Goal: Share content

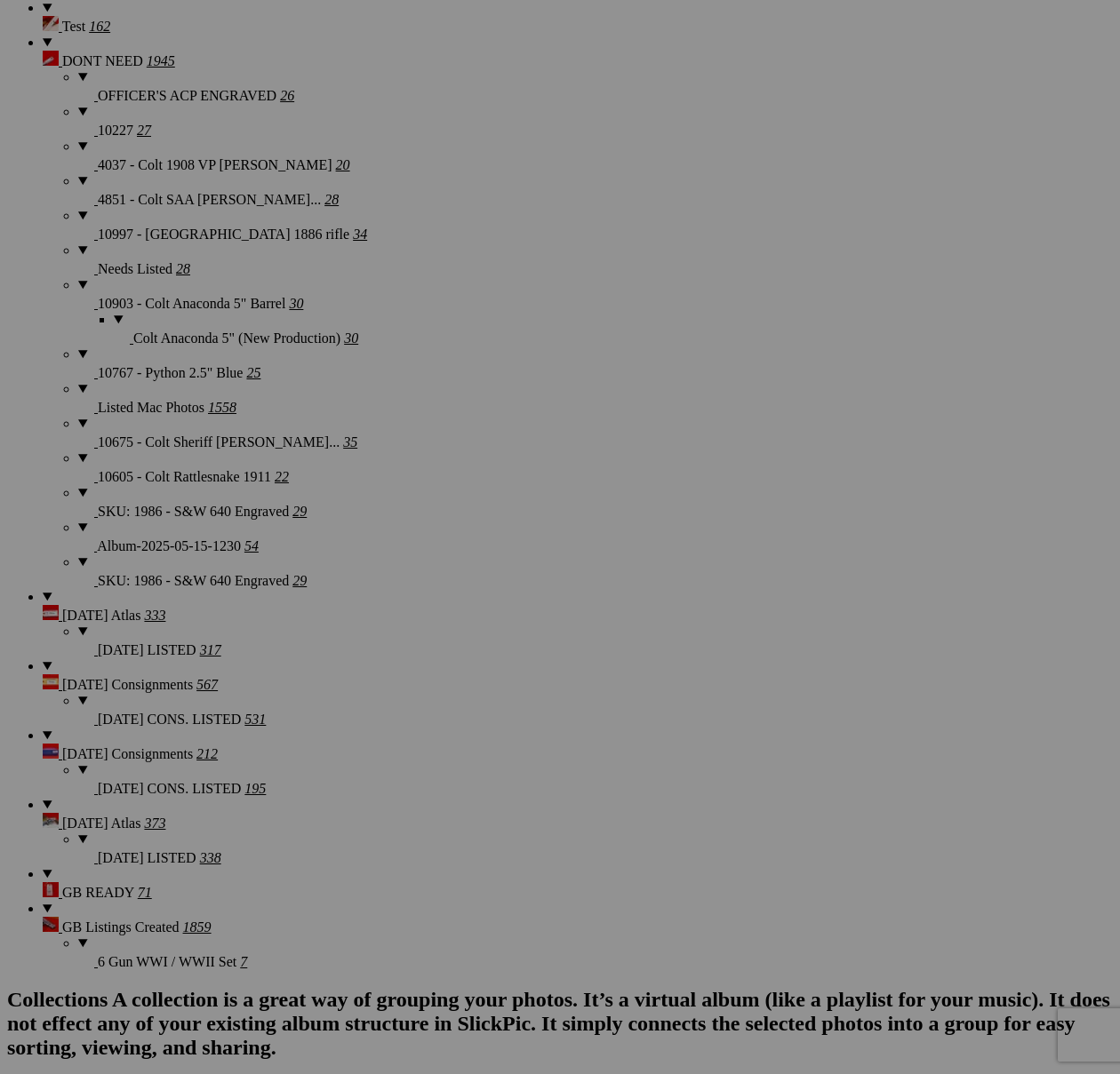
scroll to position [3875, 0]
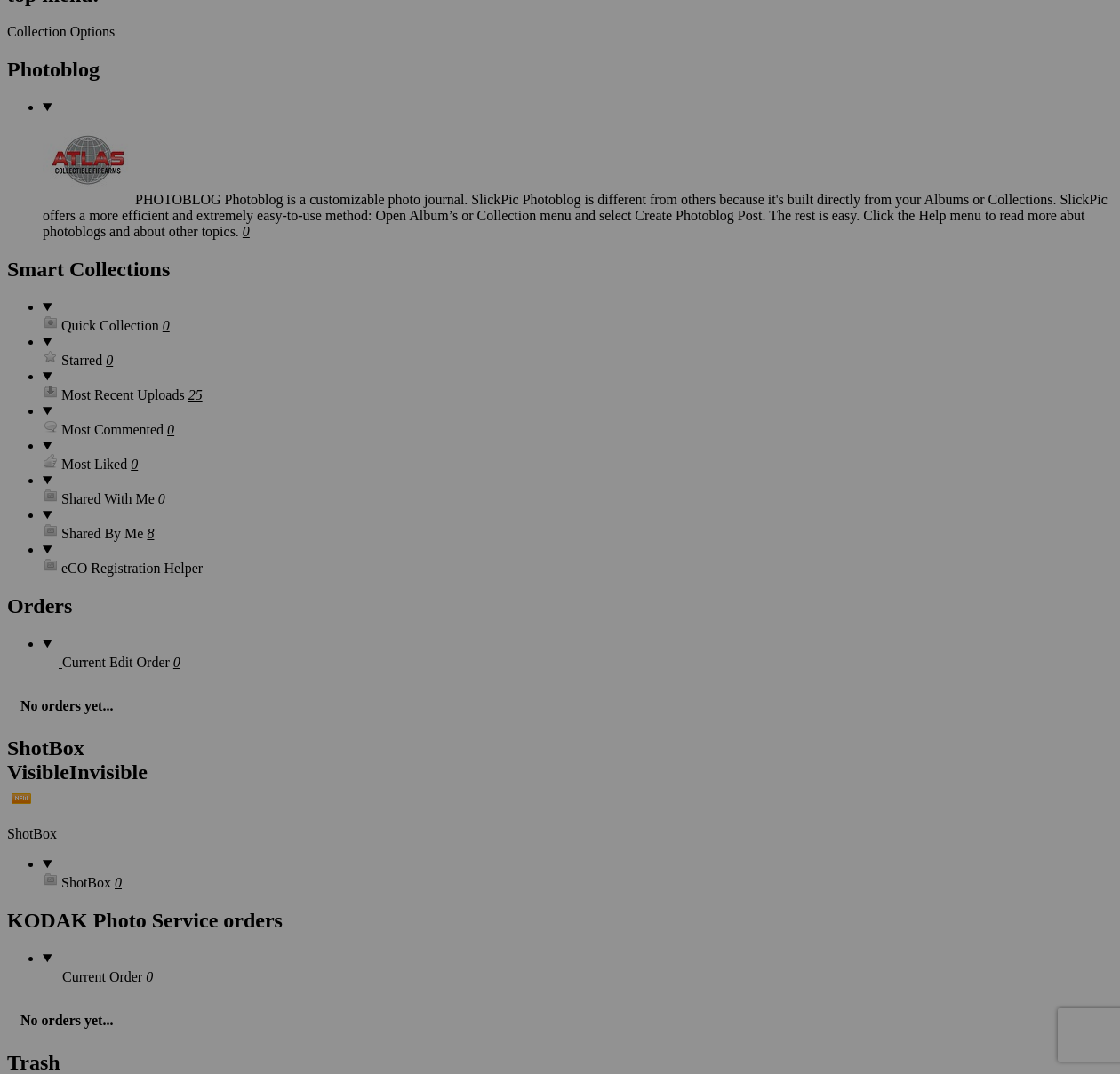
scroll to position [5248, 0]
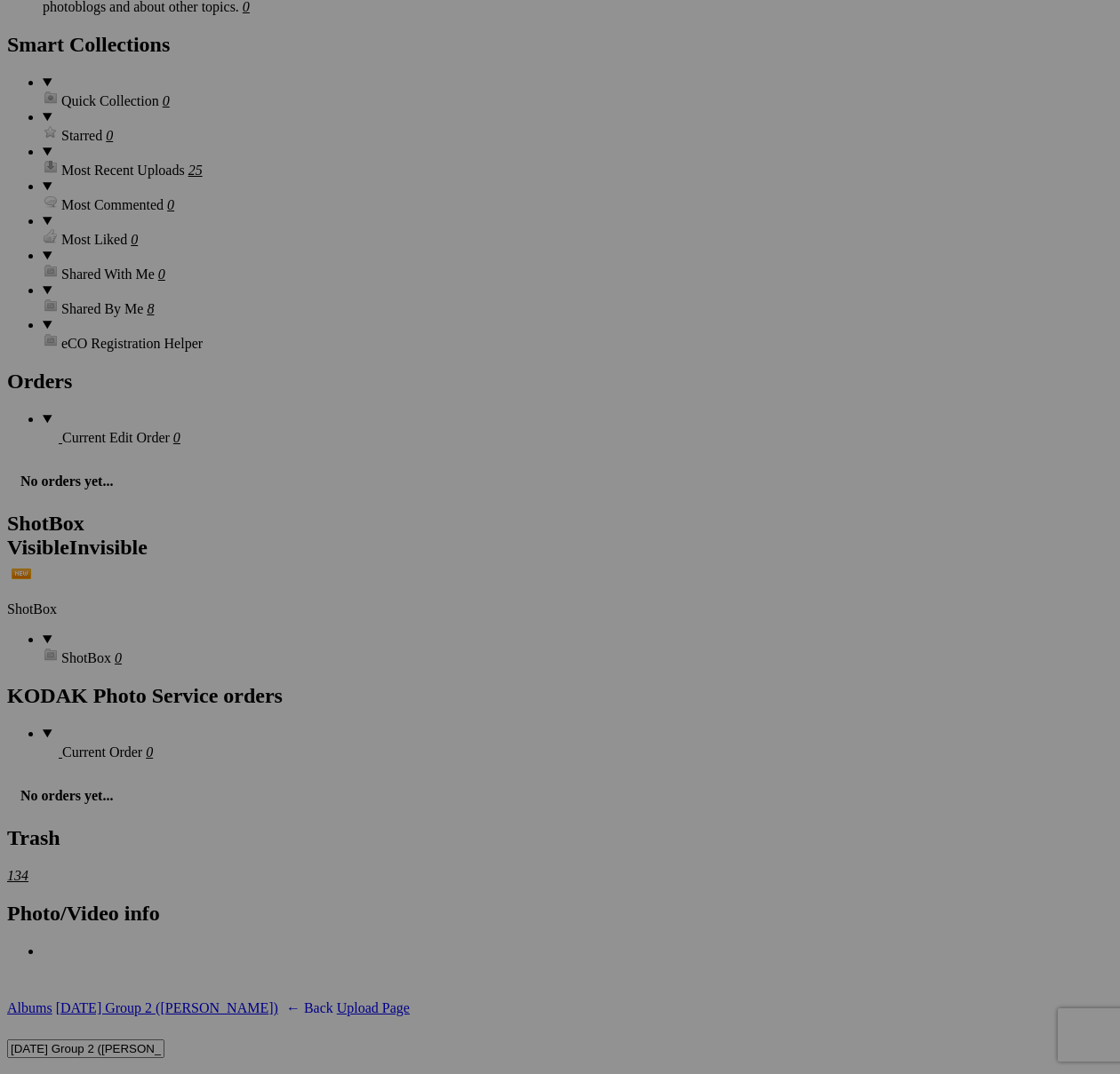
drag, startPoint x: 283, startPoint y: 616, endPoint x: 292, endPoint y: 619, distance: 9.5
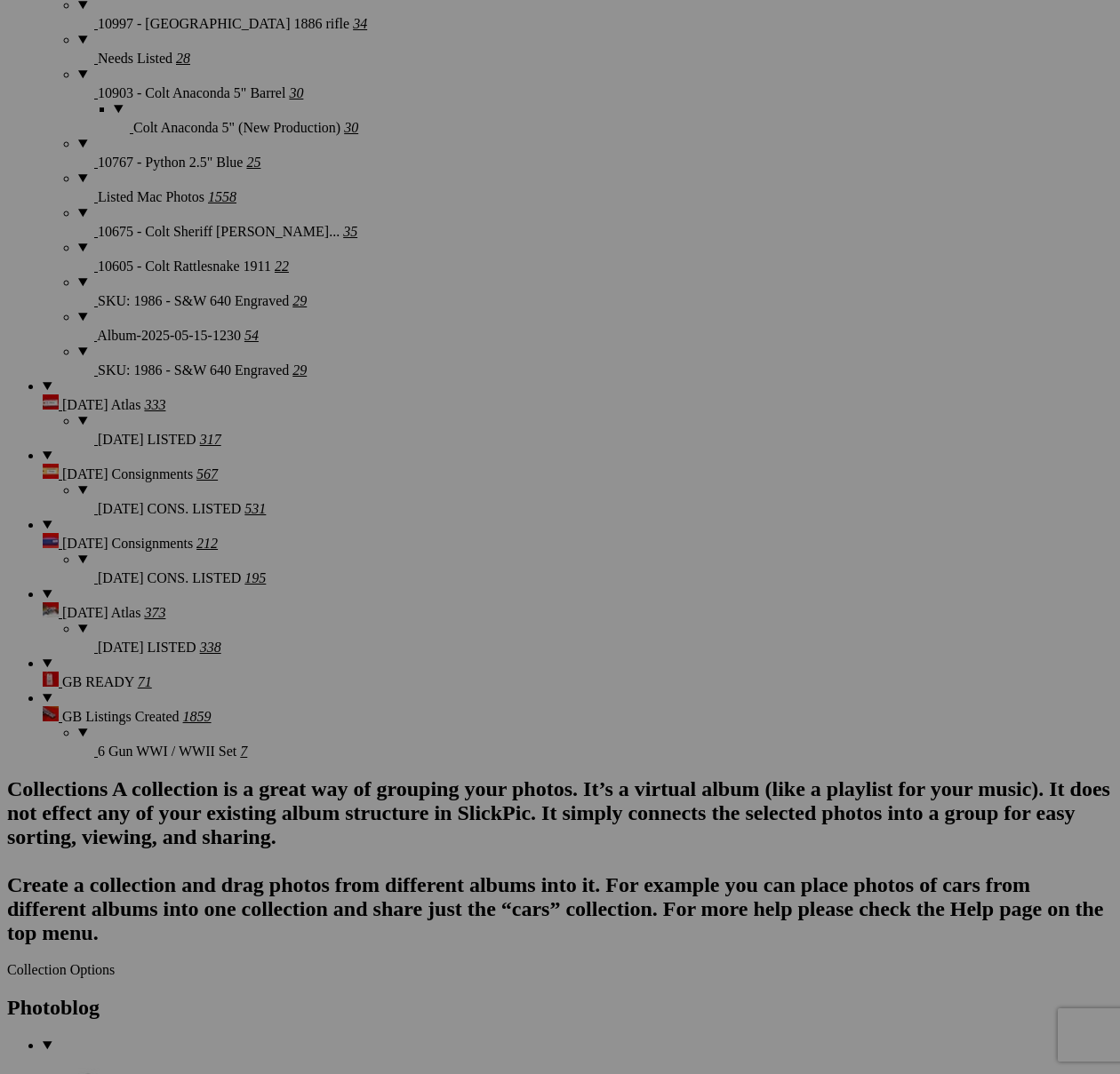
scroll to position [4735, 0]
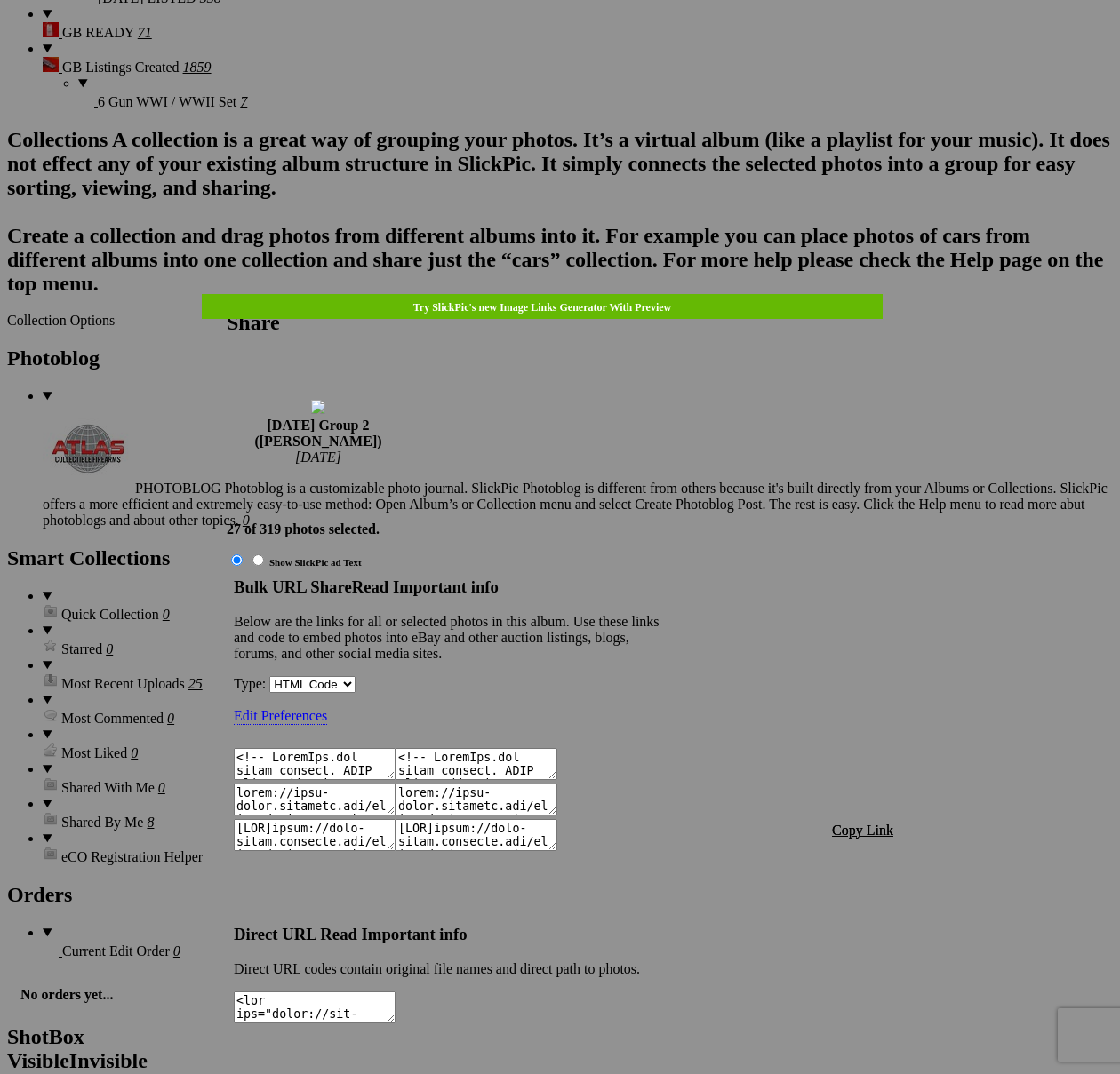
type textarea "<!-- [DOMAIN_NAME] image hosting. HTML Bulk Share code Starts Here --> <div sty…"
click at [864, 822] on span "Copy Link" at bounding box center [861, 829] width 61 height 15
click at [603, 60] on div at bounding box center [560, 537] width 1120 height 1074
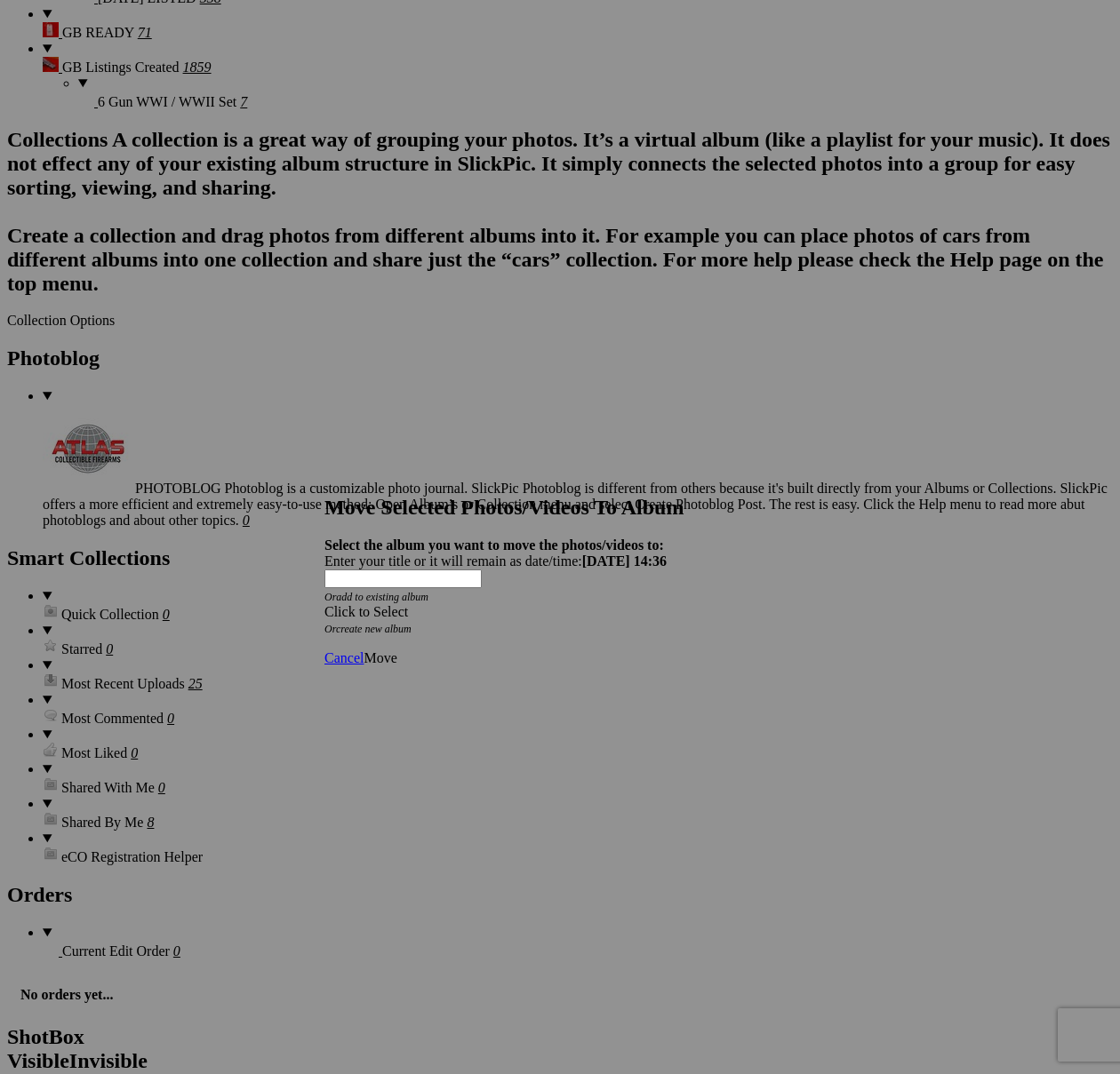
click at [324, 604] on span at bounding box center [324, 611] width 0 height 15
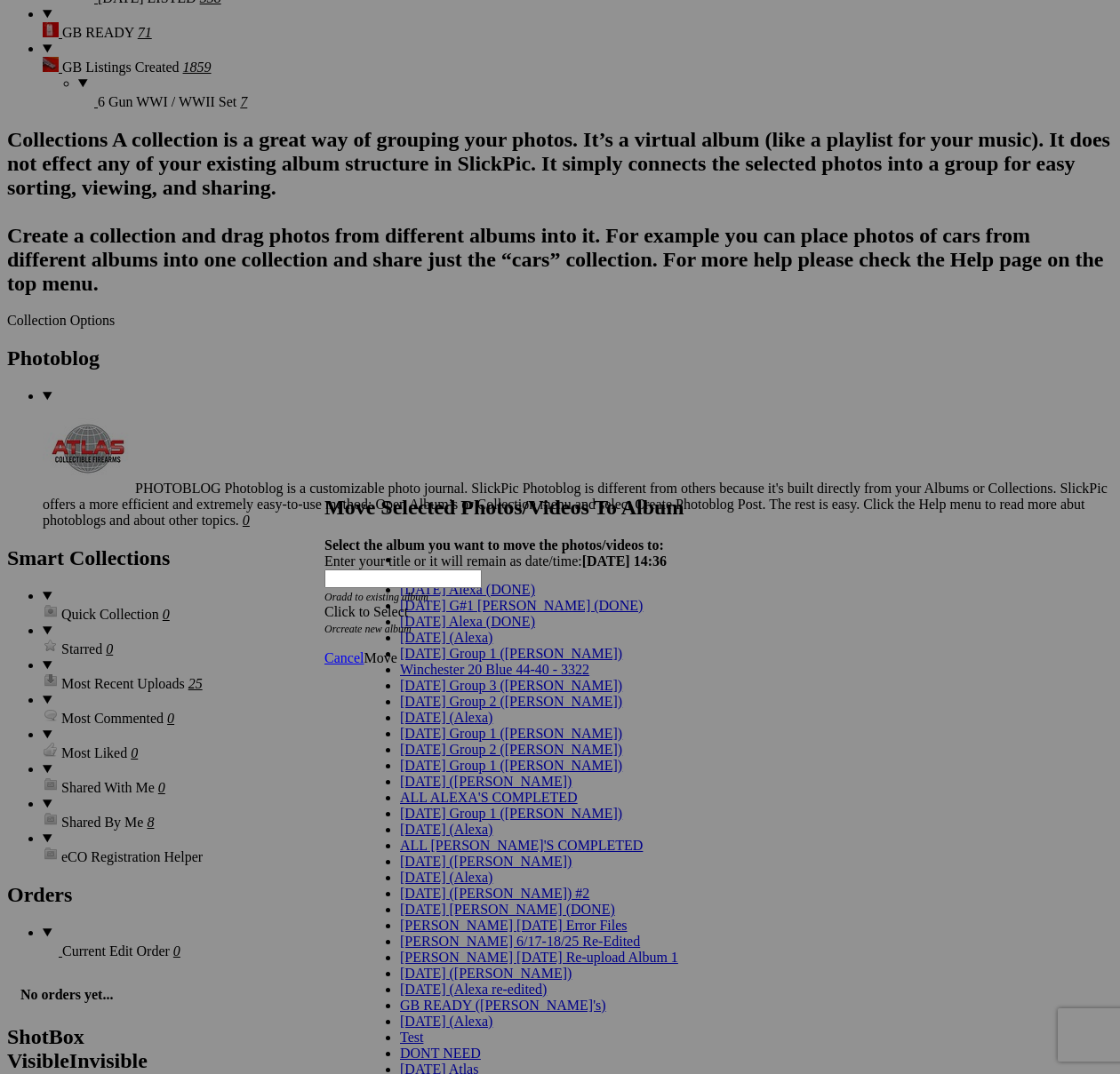
scroll to position [112, 0]
click at [467, 694] on span "[DATE] Group 2 ([PERSON_NAME])" at bounding box center [511, 701] width 223 height 15
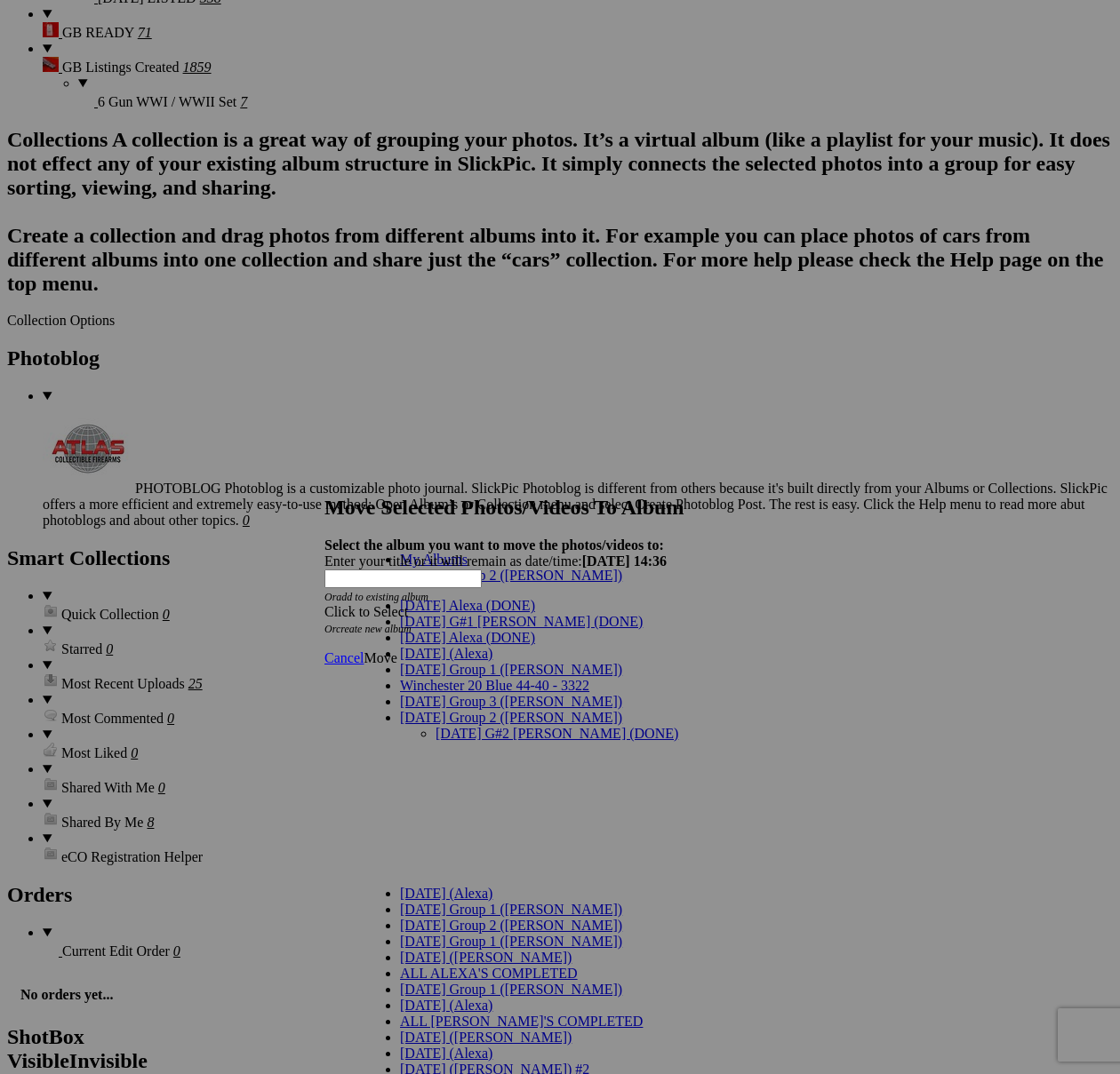
click at [494, 726] on link "[DATE] G#2 [PERSON_NAME] (DONE)" at bounding box center [556, 733] width 243 height 15
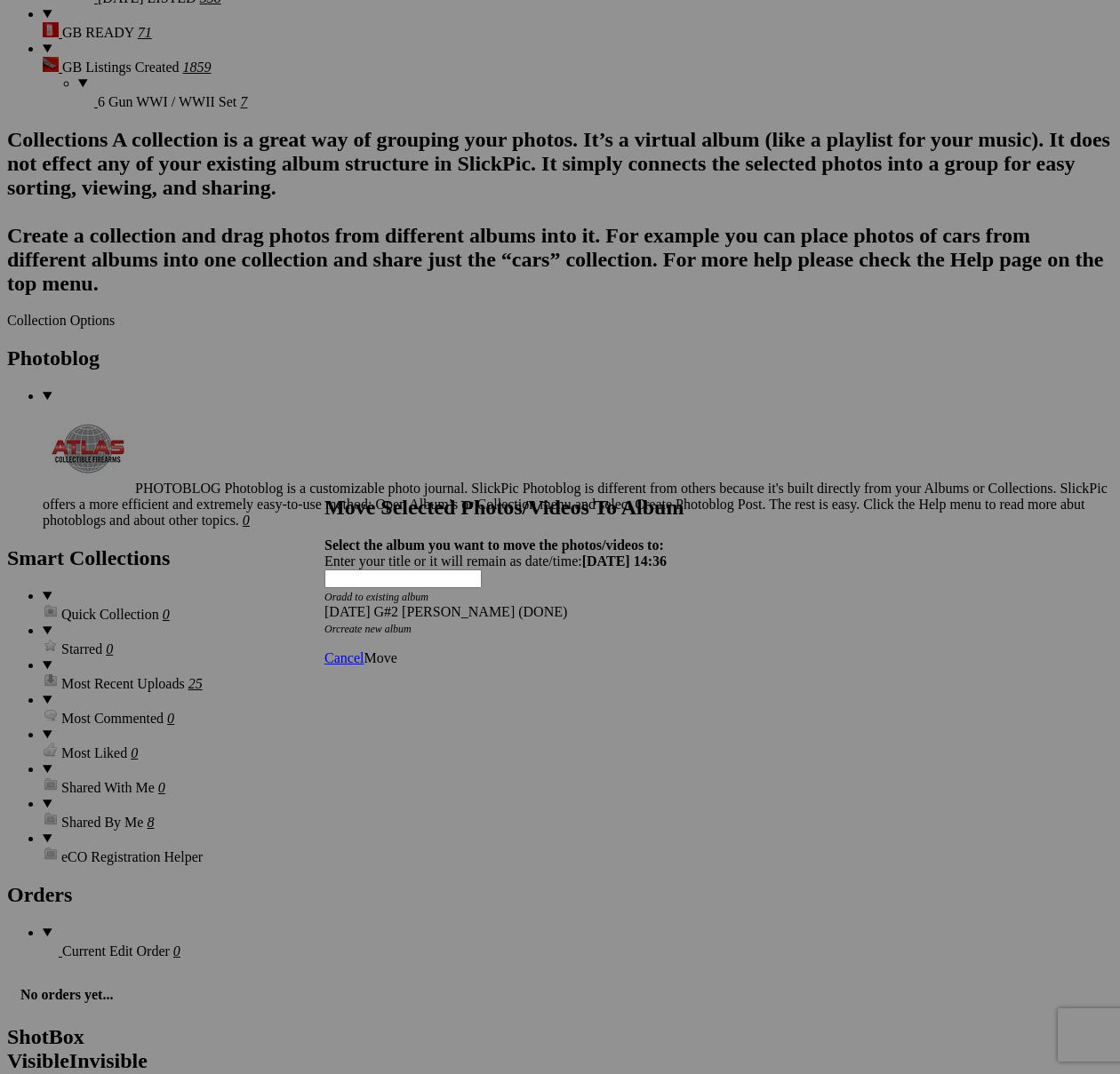
click at [396, 651] on span "Move" at bounding box center [379, 658] width 33 height 15
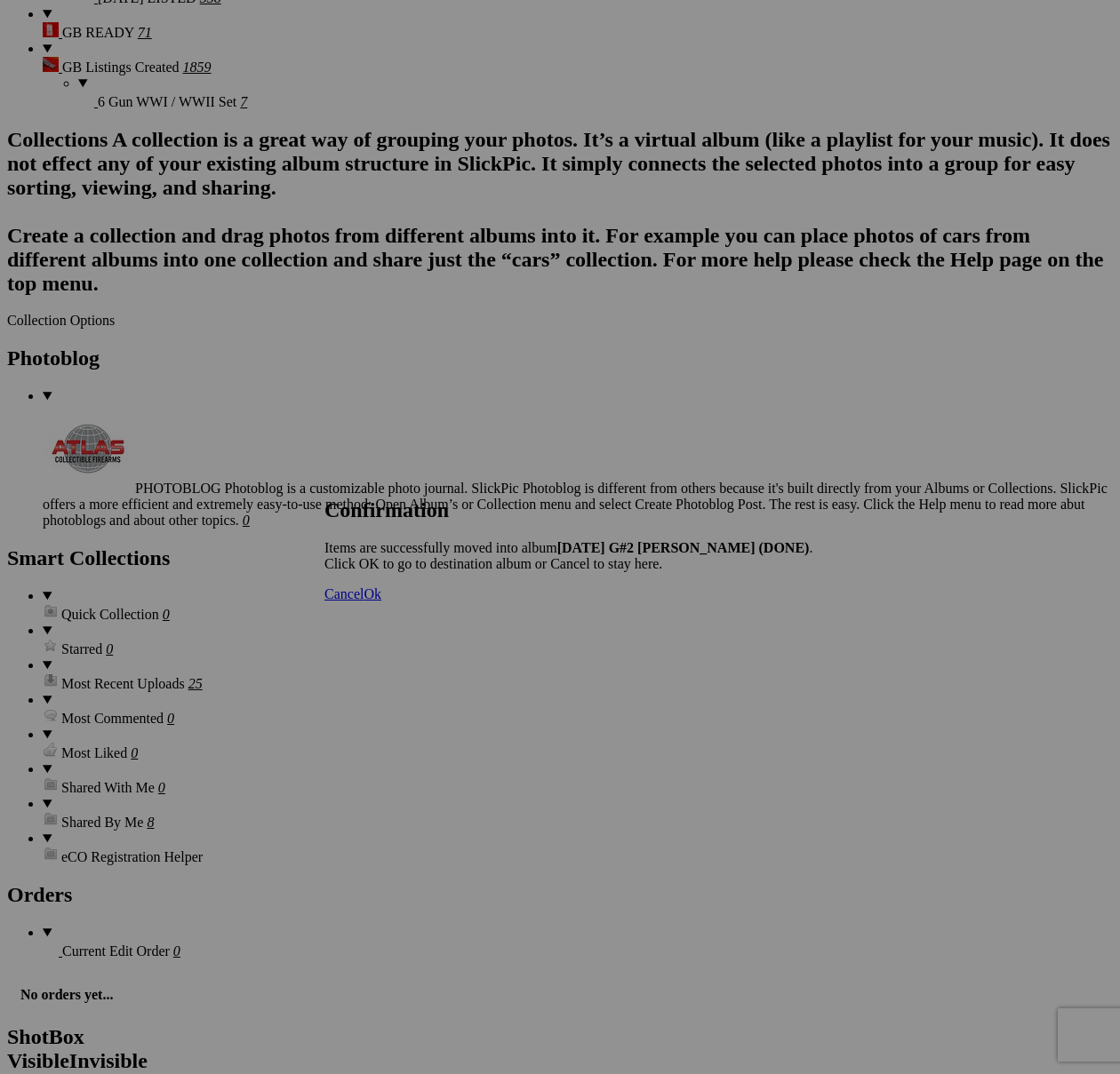
click at [363, 602] on span "Cancel" at bounding box center [343, 594] width 39 height 15
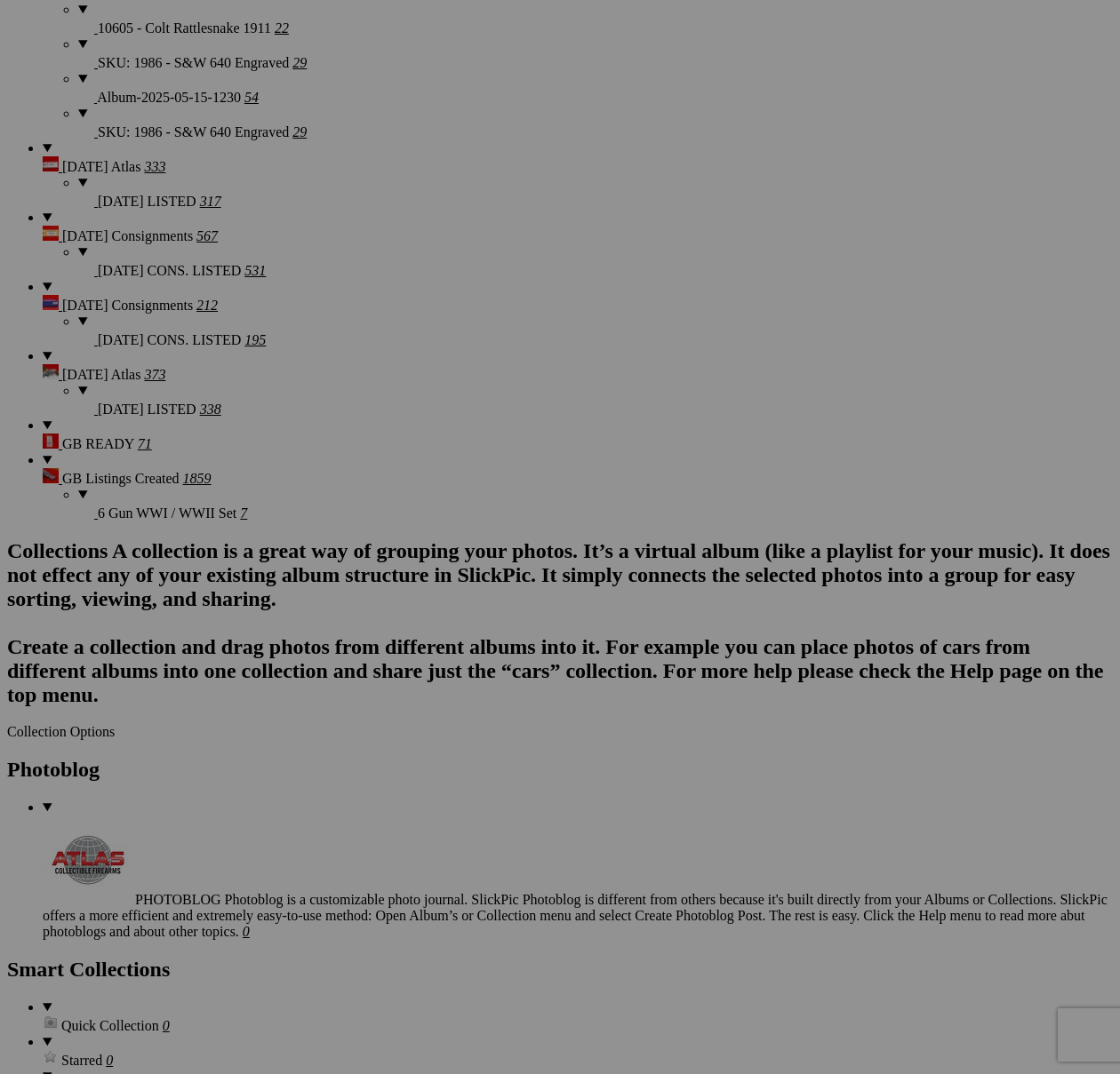
scroll to position [4196, 0]
